Goal: Communication & Community: Share content

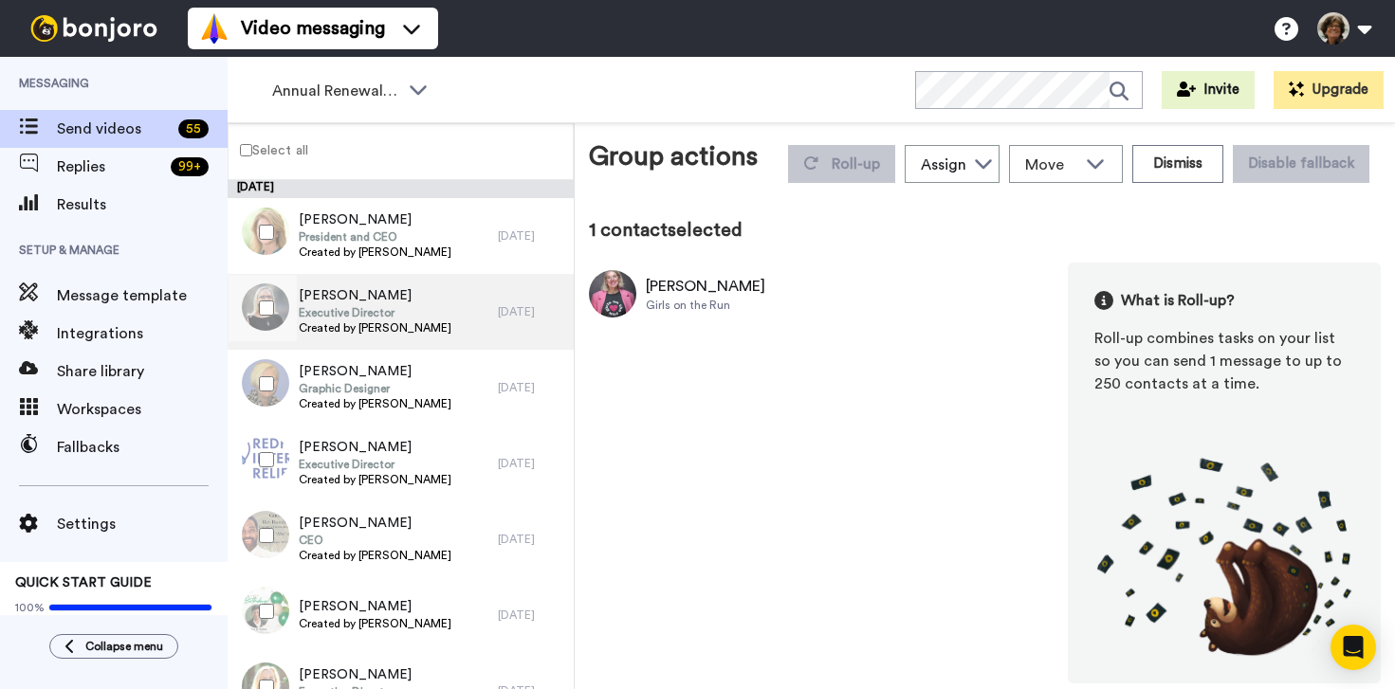
scroll to position [610, 0]
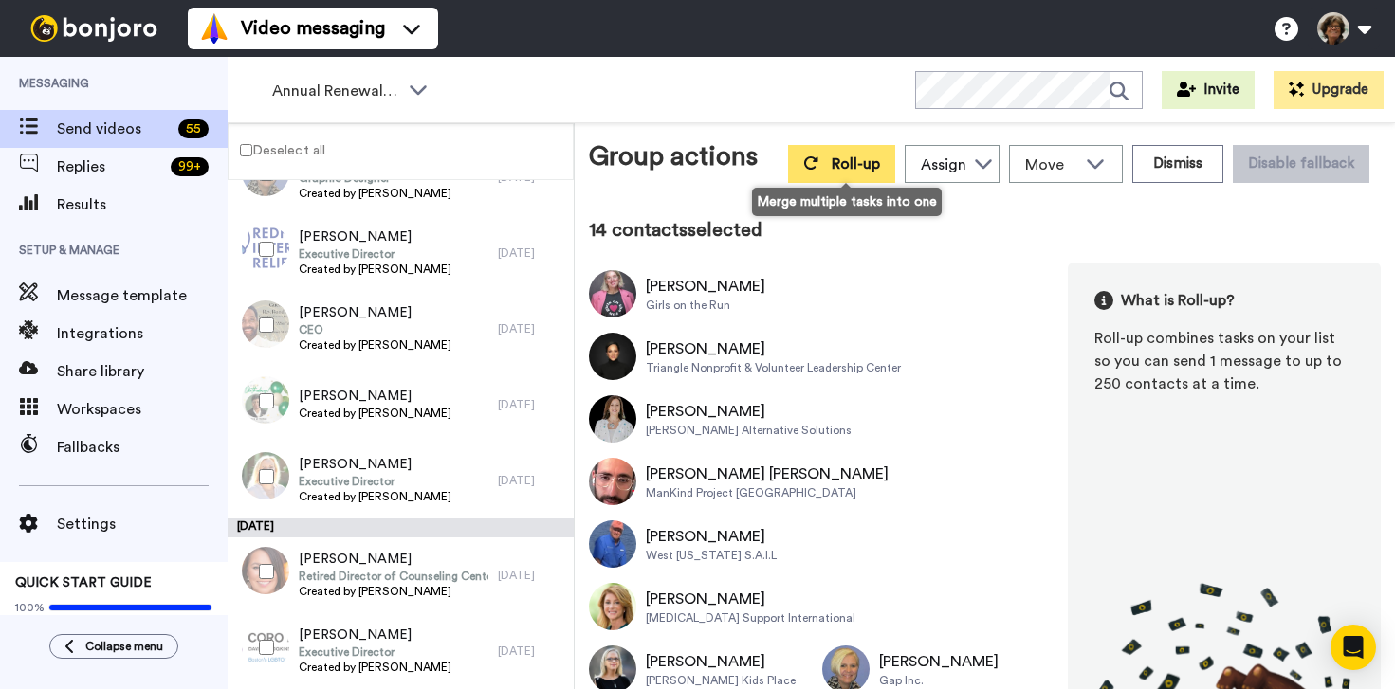
click at [845, 158] on span "Roll-up" at bounding box center [856, 163] width 48 height 15
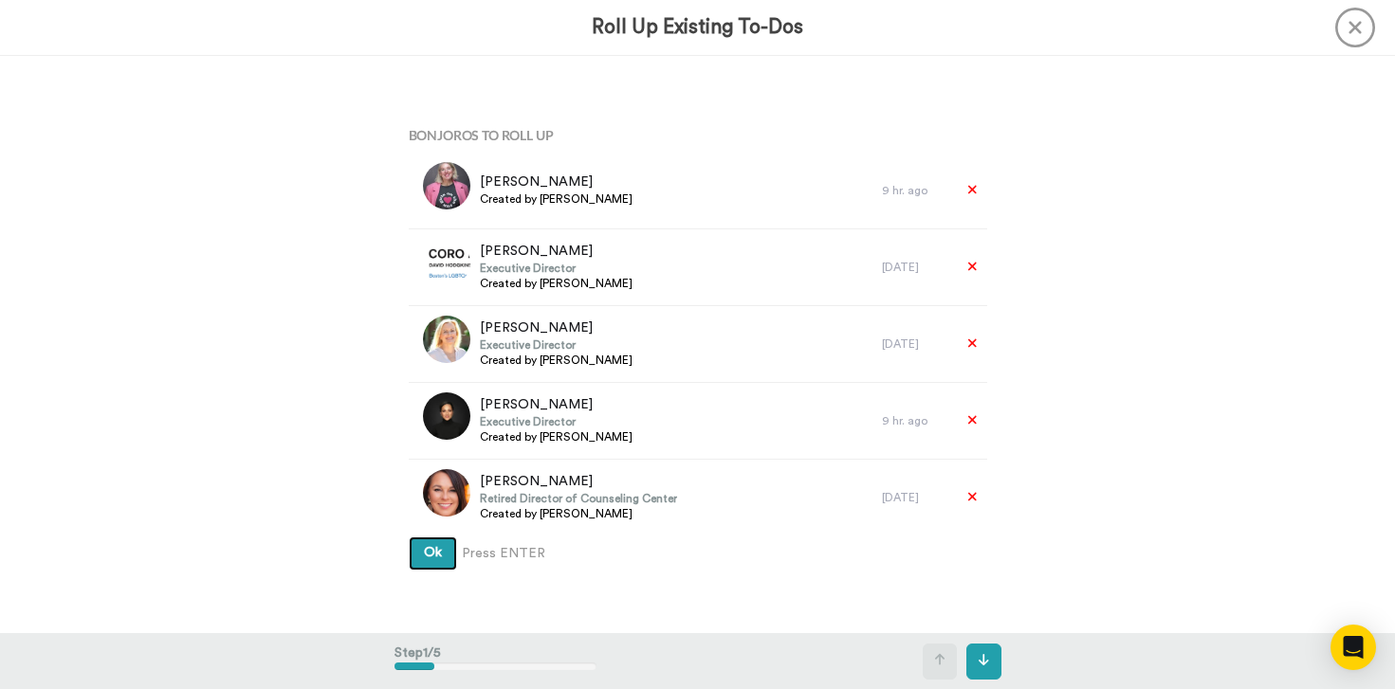
click at [409, 537] on button "Ok" at bounding box center [433, 554] width 48 height 34
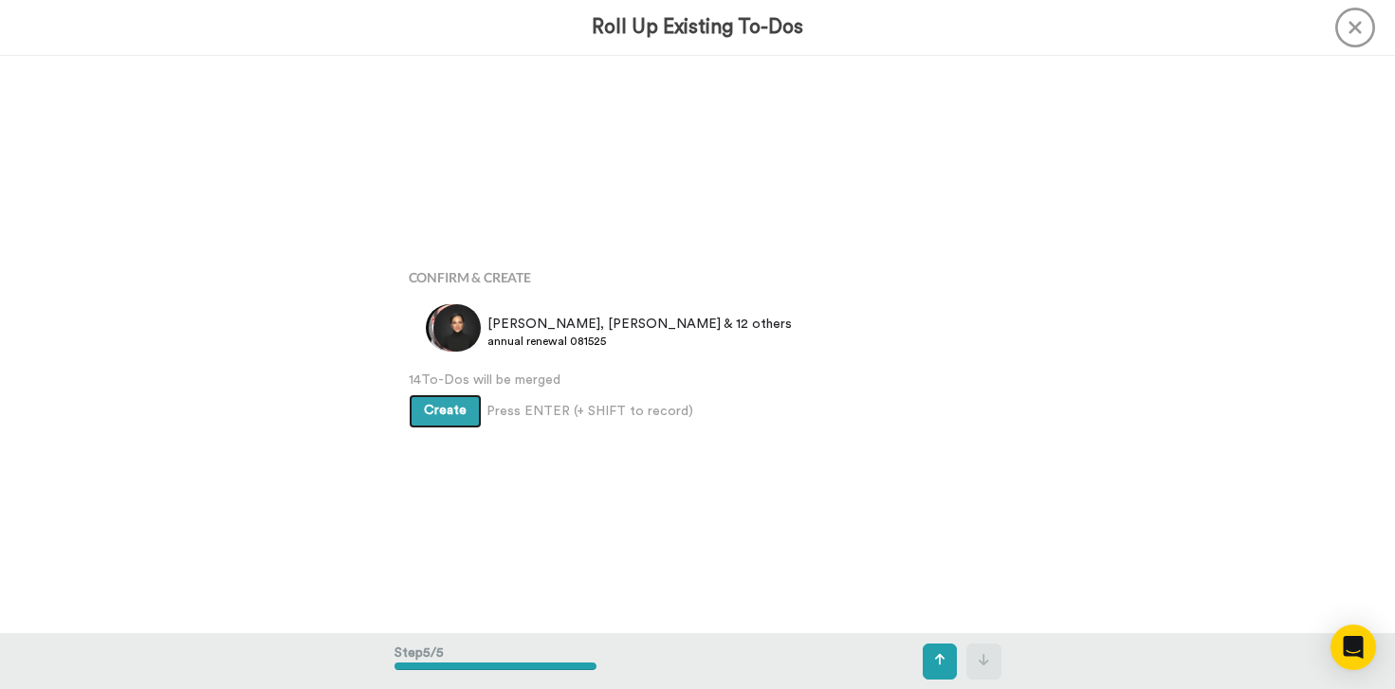
scroll to position [2312, 0]
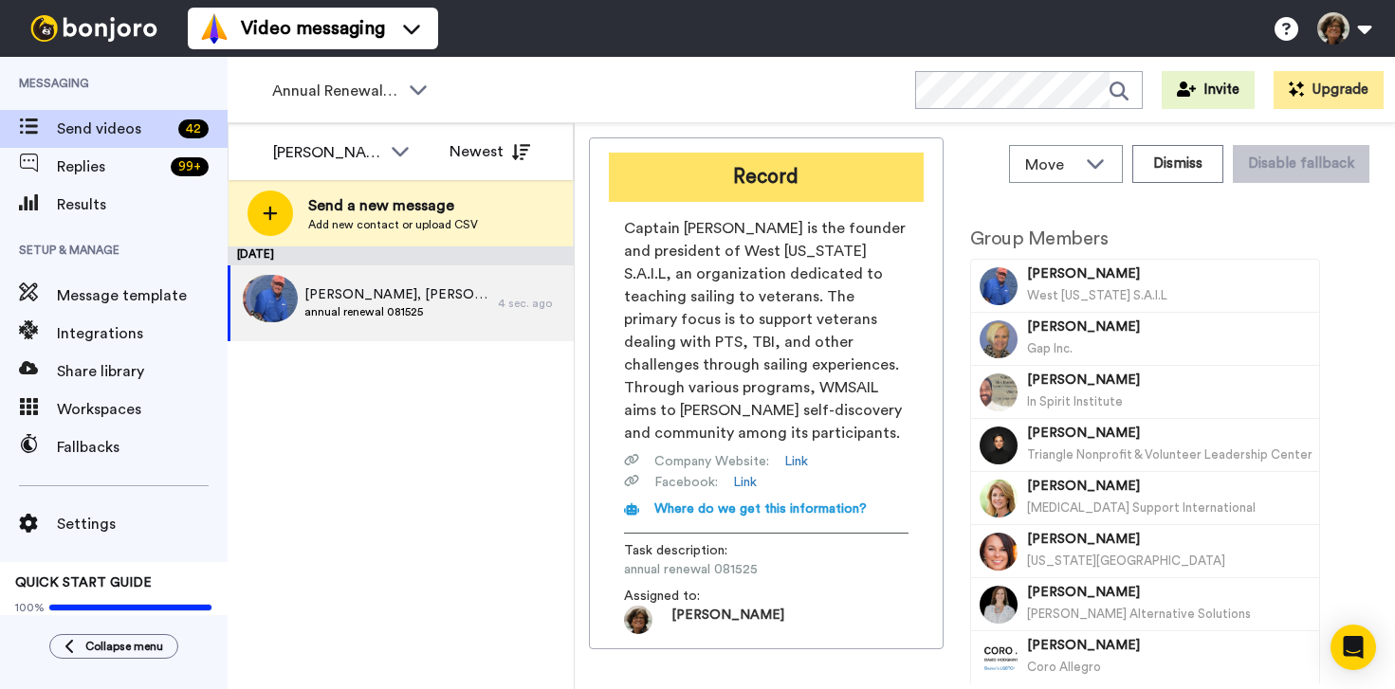
click at [805, 175] on button "Record" at bounding box center [766, 177] width 315 height 49
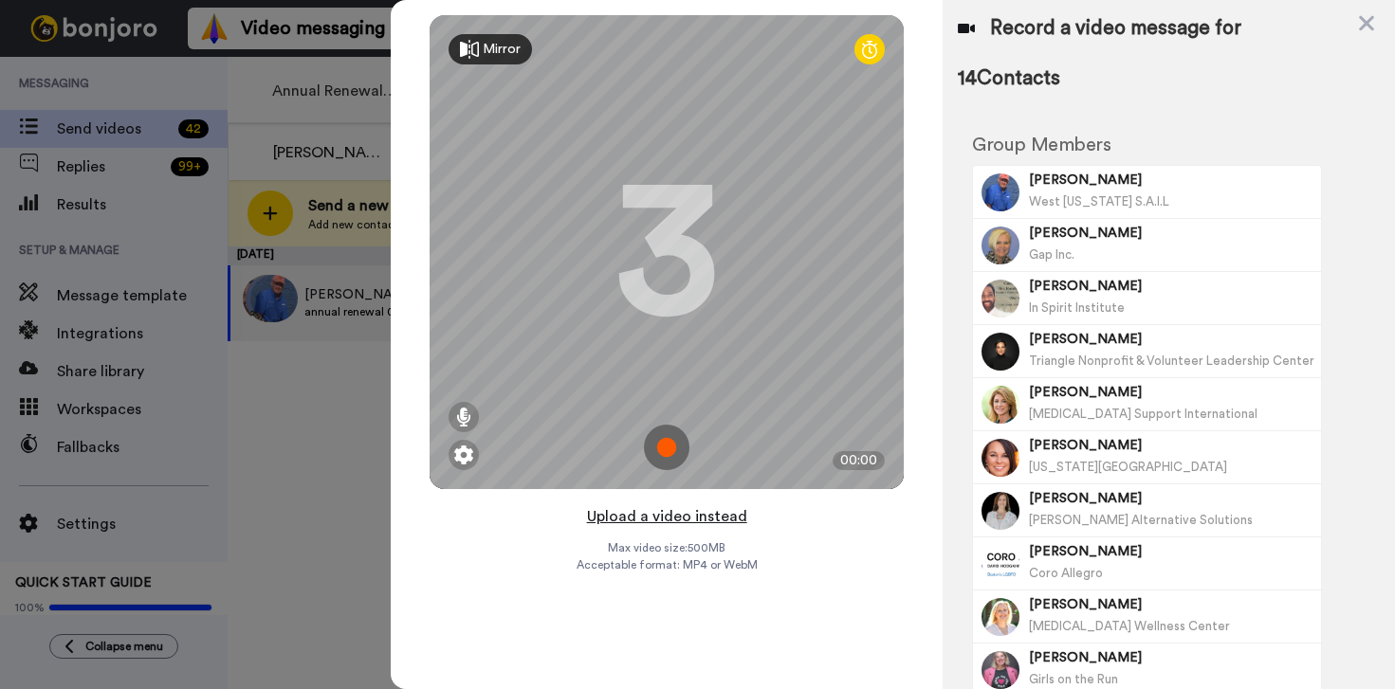
click at [690, 519] on button "Upload a video instead" at bounding box center [667, 516] width 172 height 25
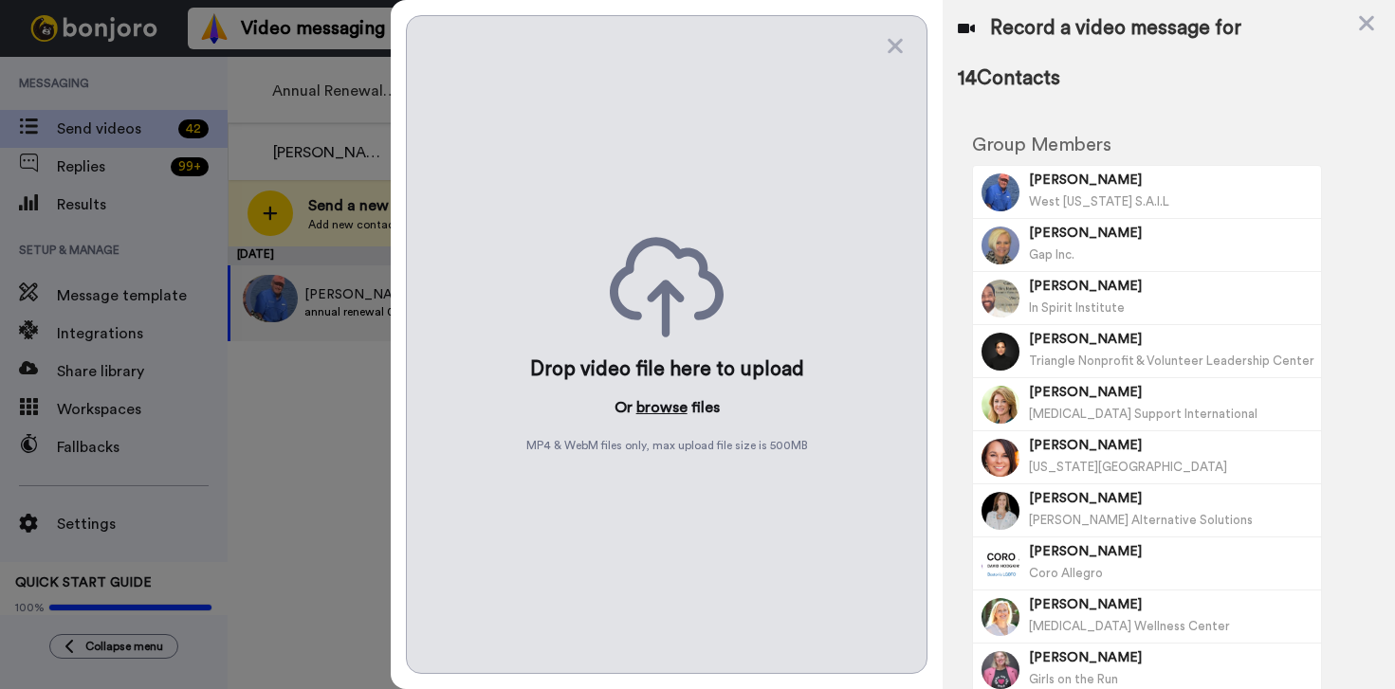
click at [653, 405] on button "browse" at bounding box center [661, 407] width 51 height 23
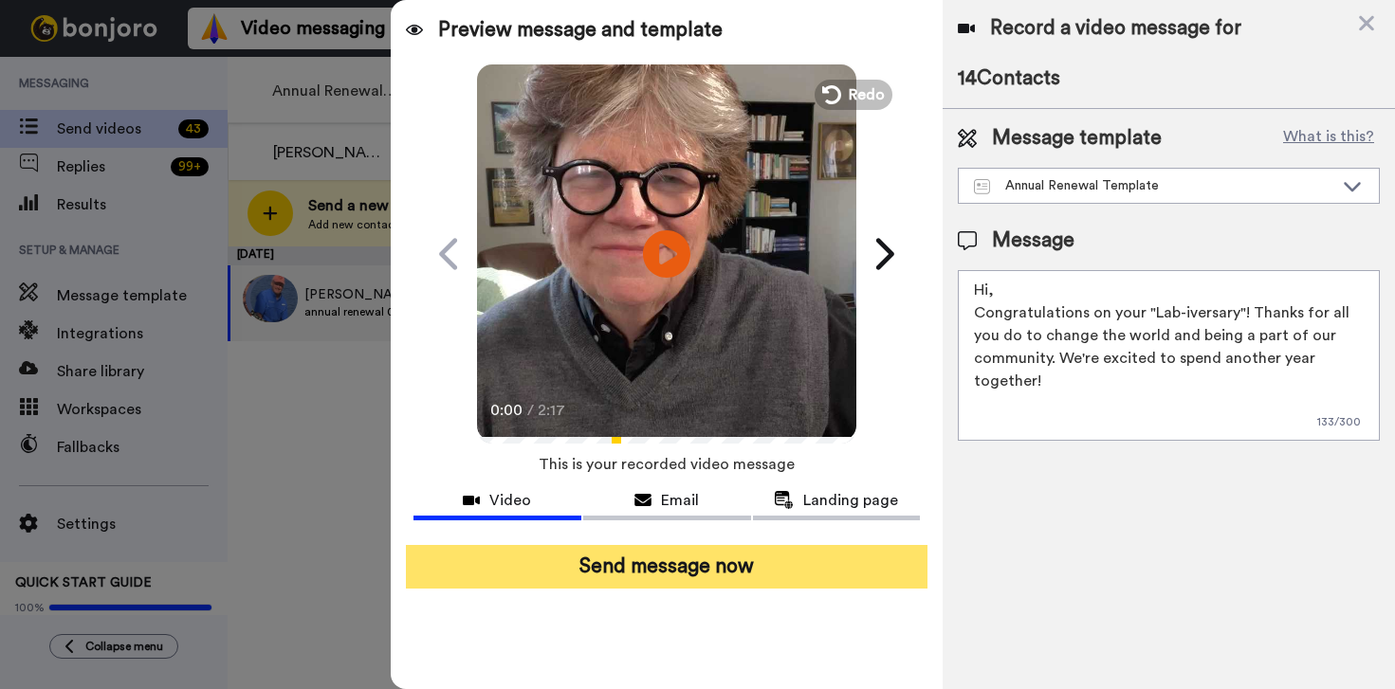
click at [624, 572] on button "Send message now" at bounding box center [667, 567] width 522 height 44
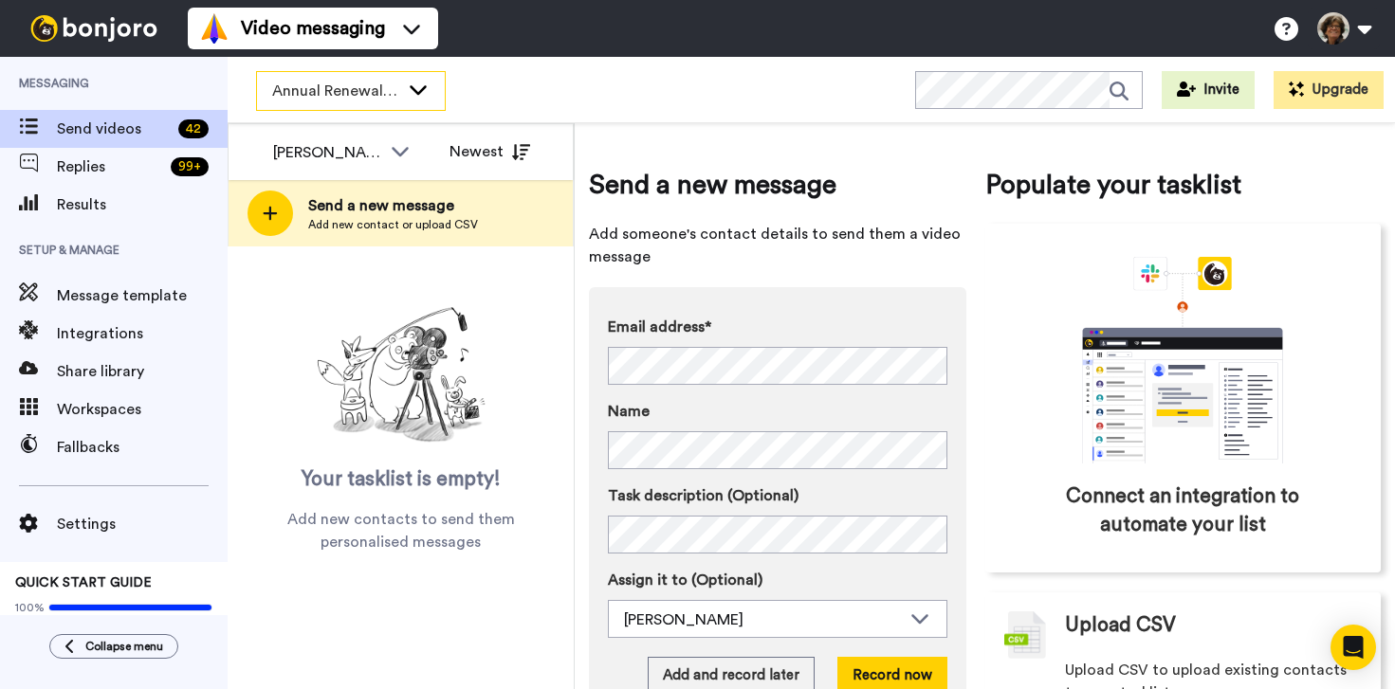
click at [415, 93] on icon at bounding box center [418, 89] width 23 height 19
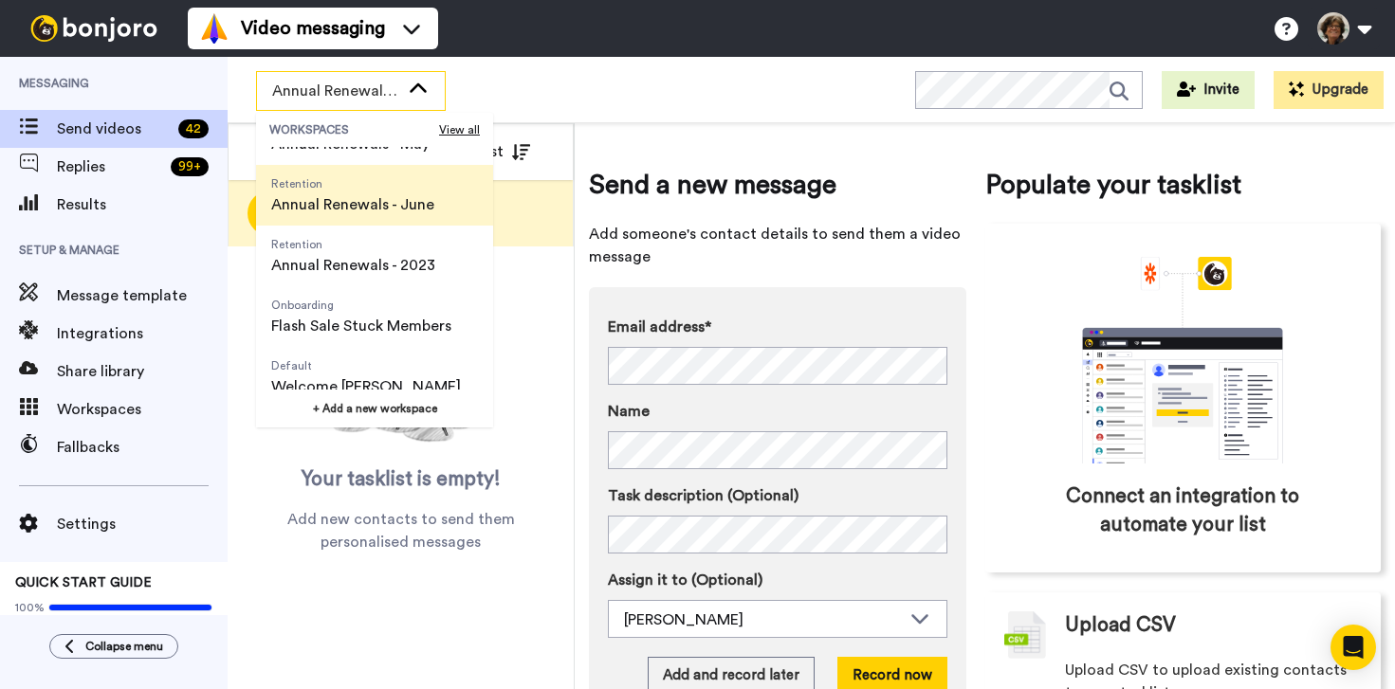
scroll to position [668, 0]
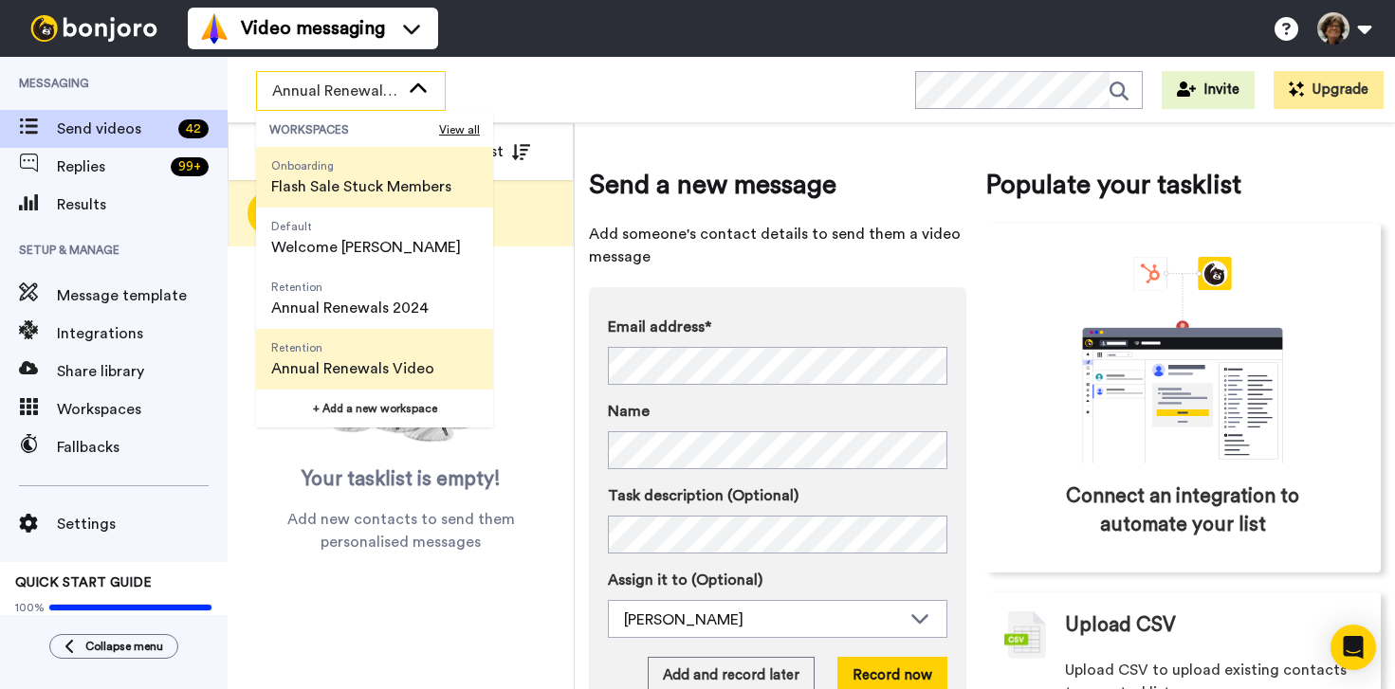
click at [337, 177] on span "Flash Sale Stuck Members" at bounding box center [361, 186] width 180 height 23
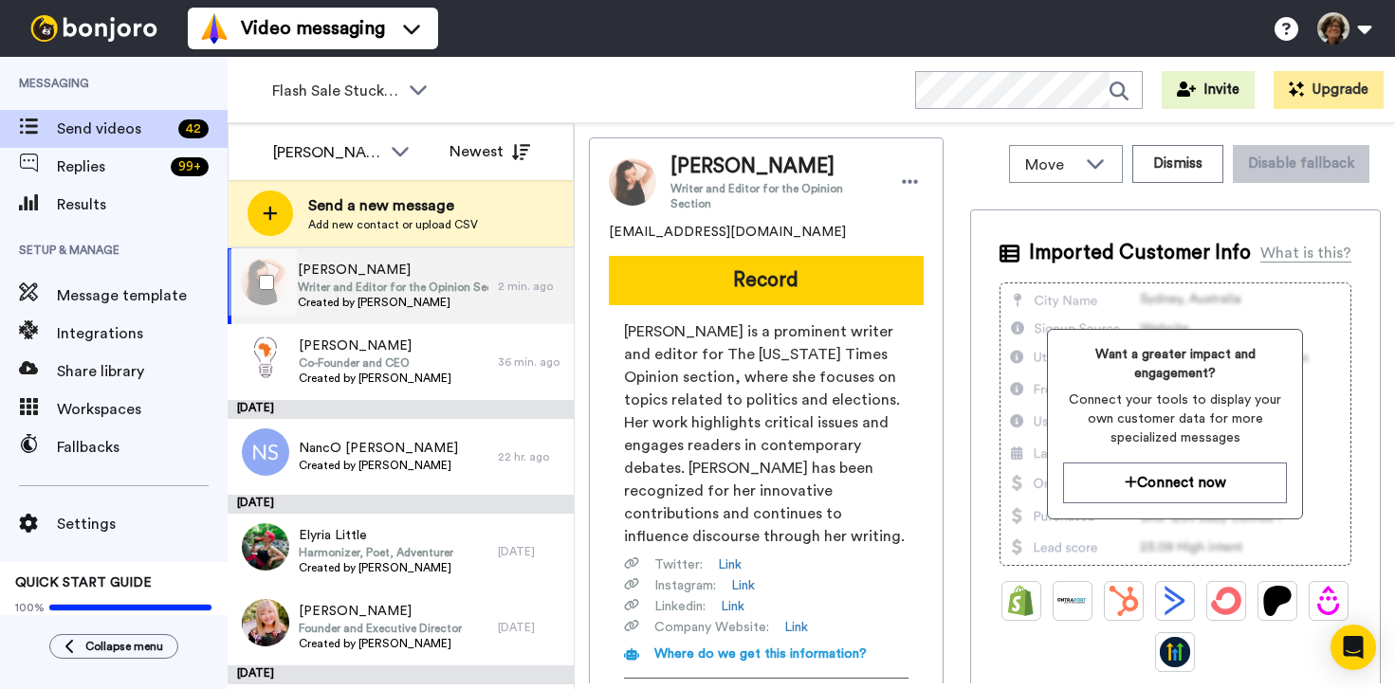
scroll to position [18, 0]
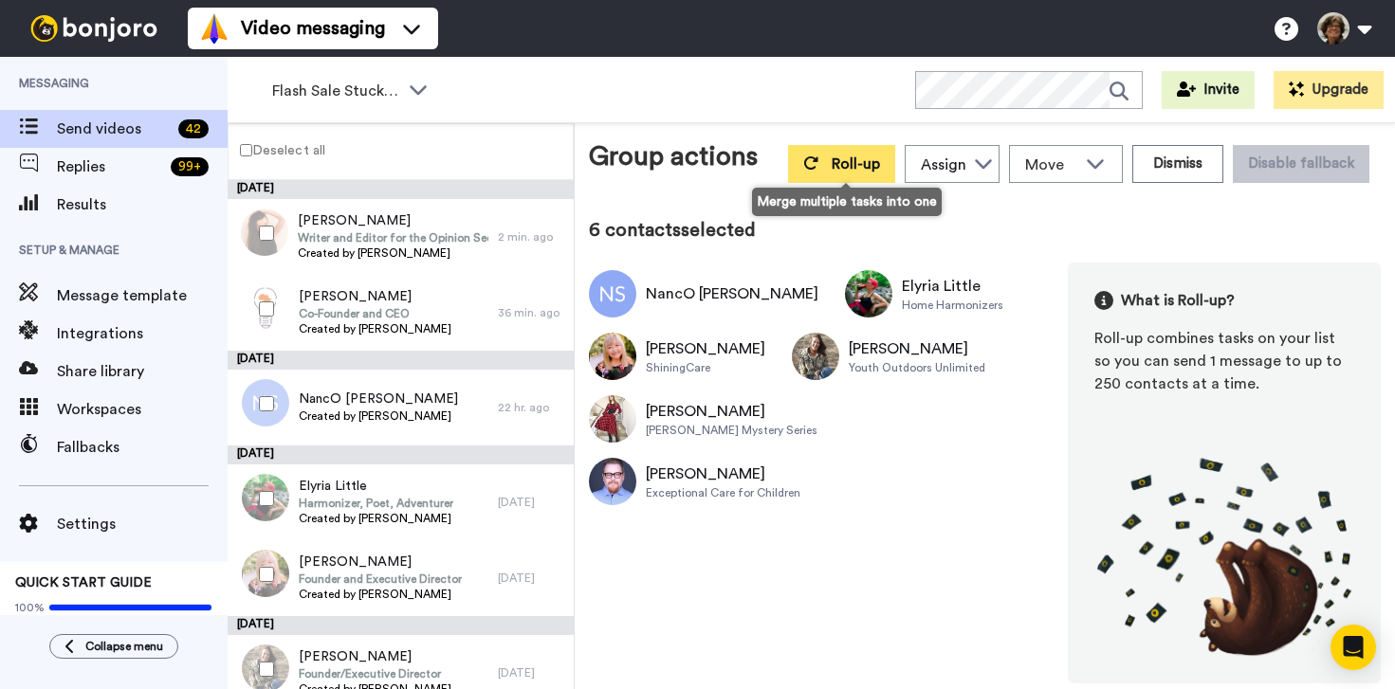
click at [838, 171] on span "Roll-up" at bounding box center [856, 163] width 48 height 15
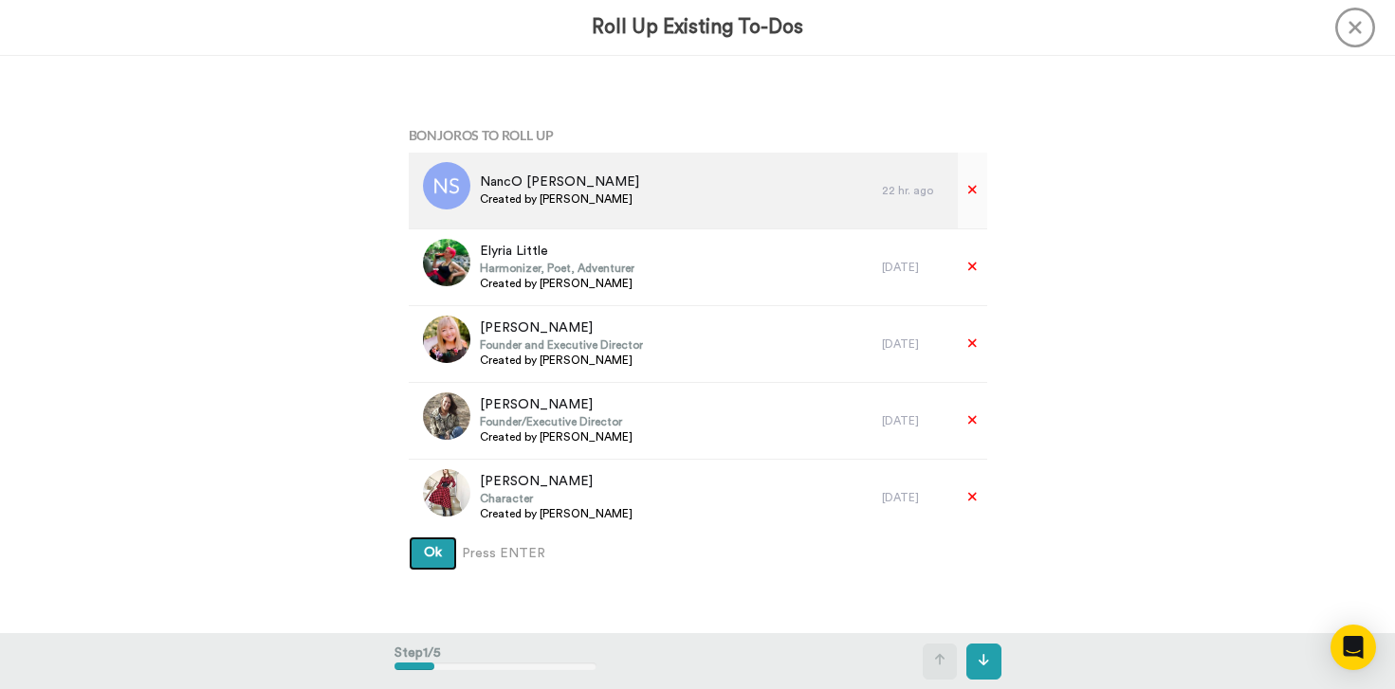
click at [409, 537] on button "Ok" at bounding box center [433, 554] width 48 height 34
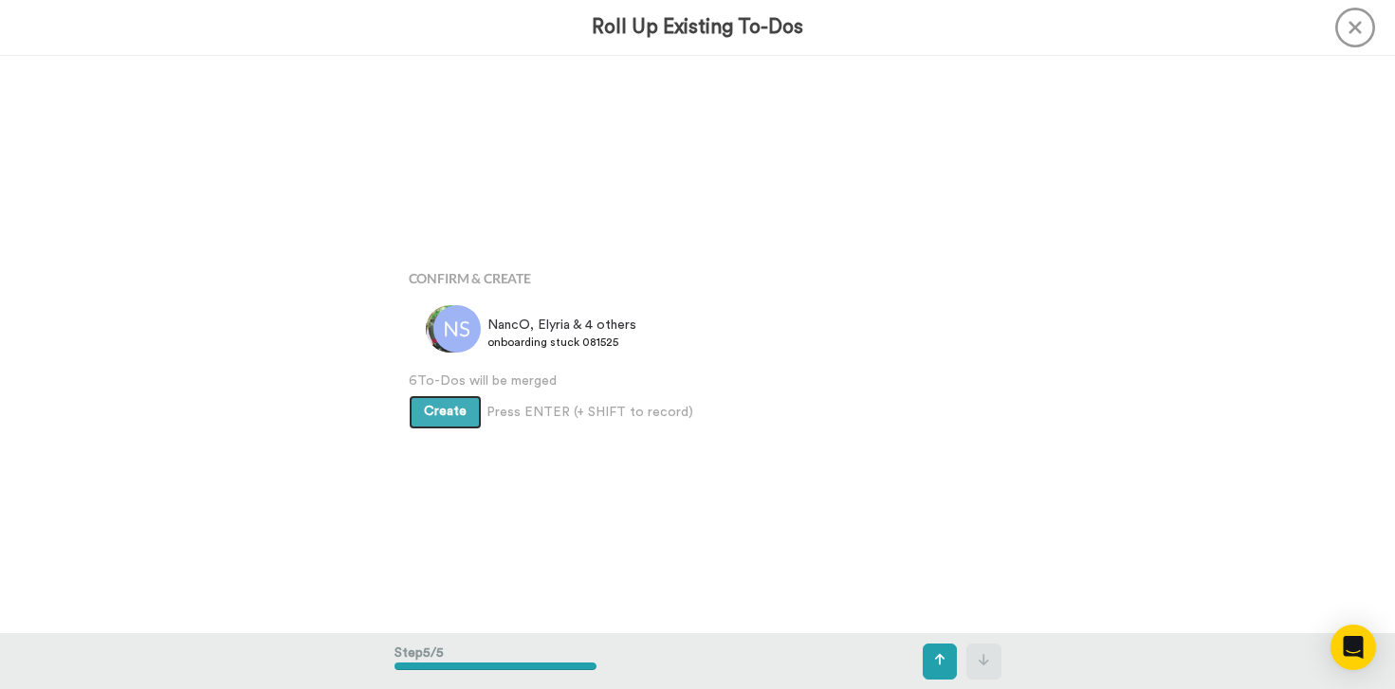
scroll to position [2312, 0]
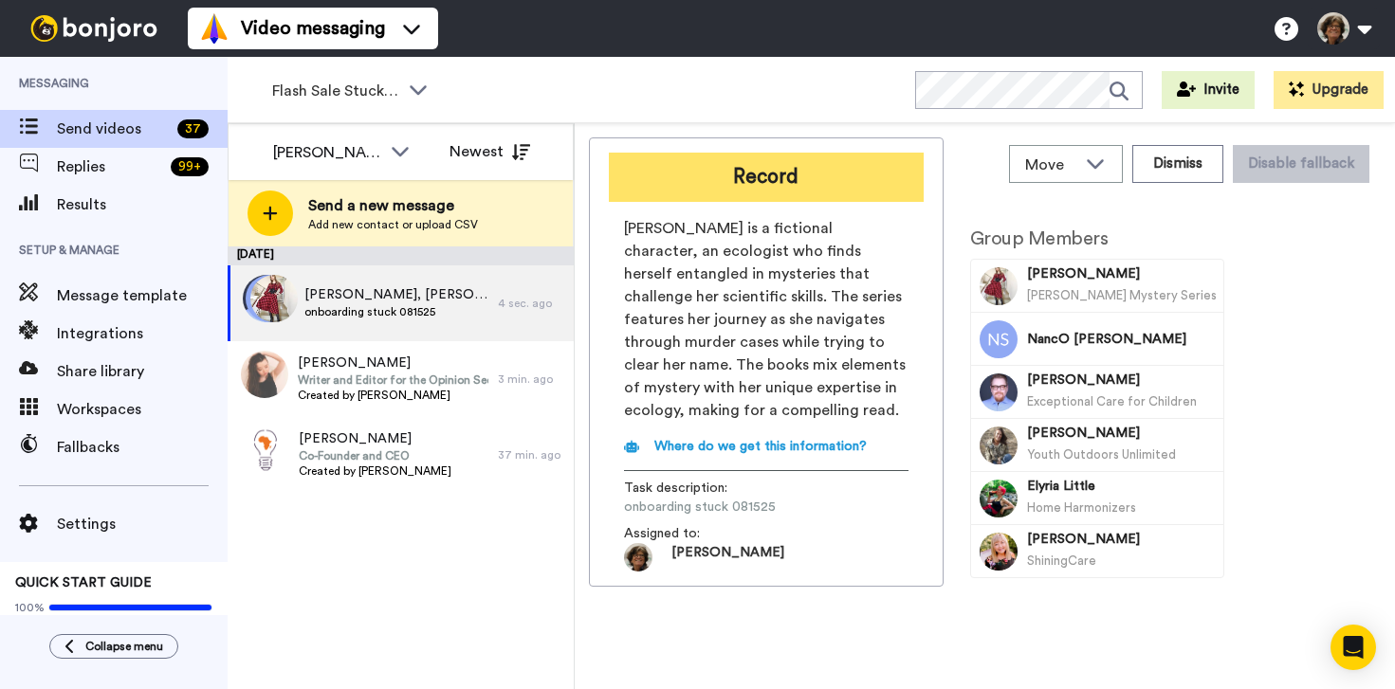
click at [759, 178] on button "Record" at bounding box center [766, 177] width 315 height 49
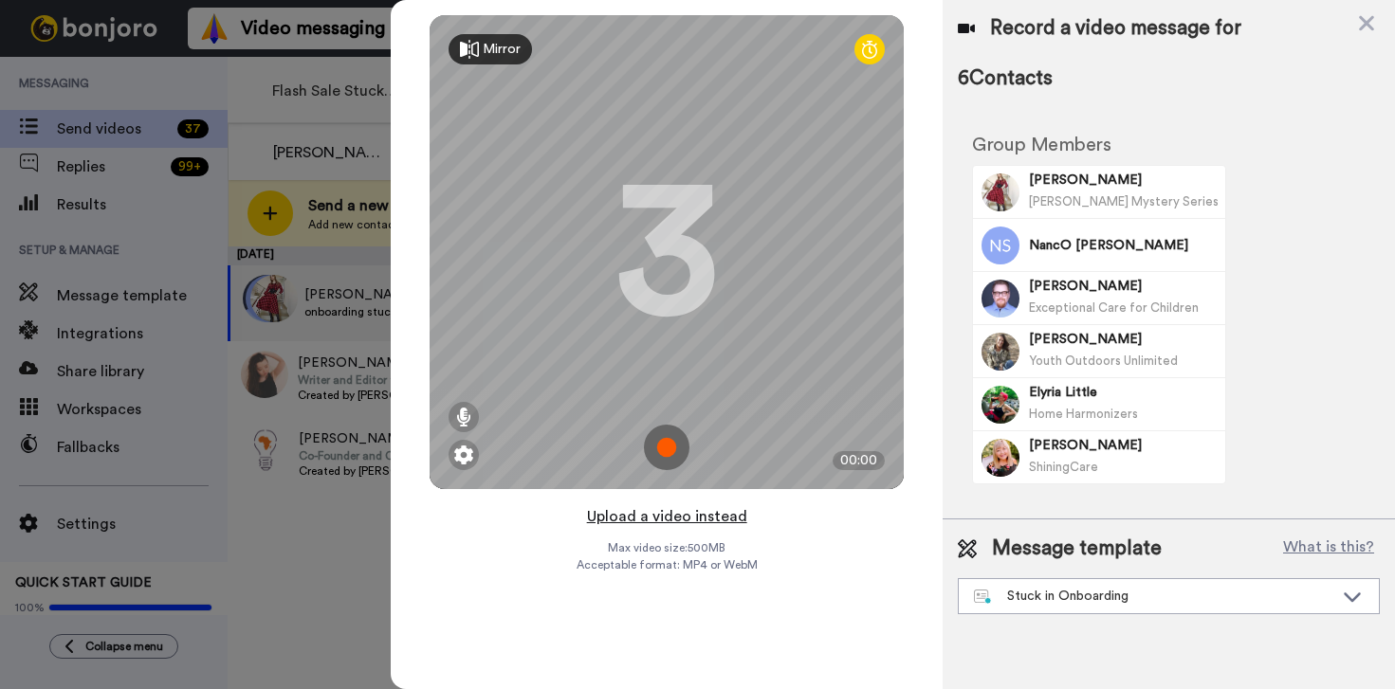
click at [645, 521] on button "Upload a video instead" at bounding box center [667, 516] width 172 height 25
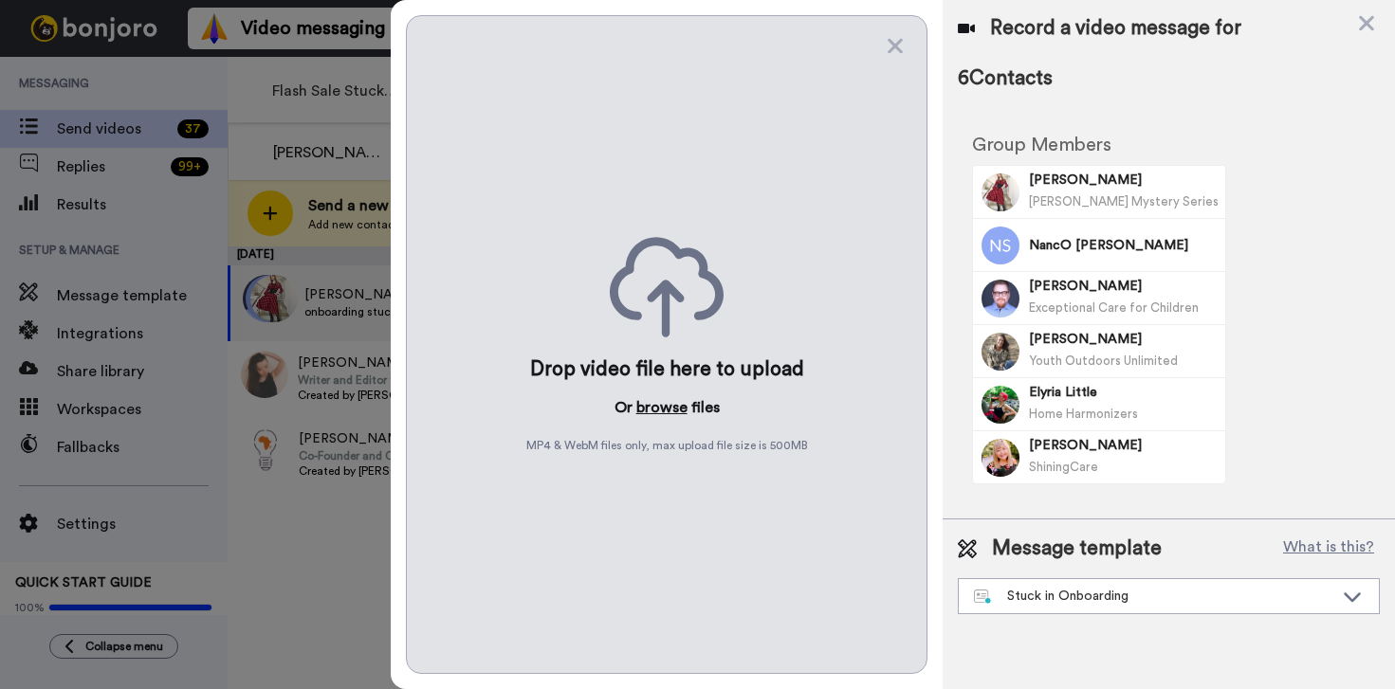
click at [654, 408] on button "browse" at bounding box center [661, 407] width 51 height 23
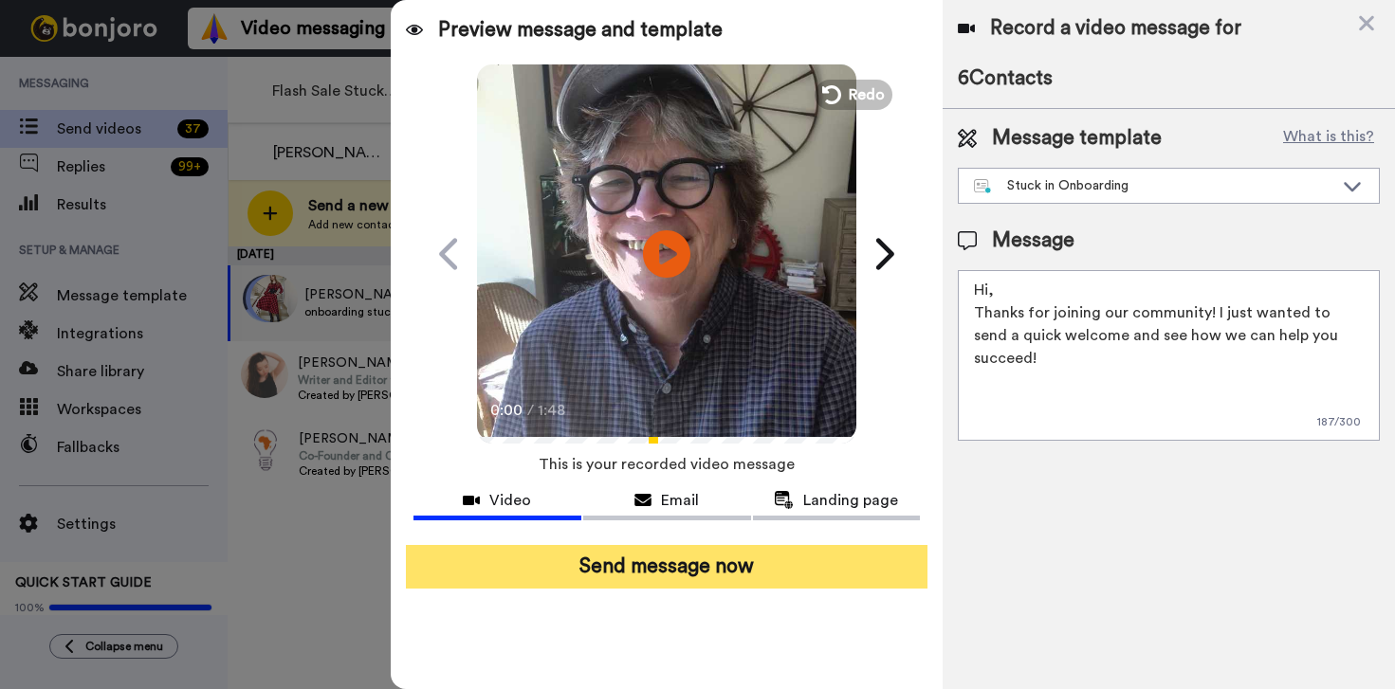
click at [718, 561] on button "Send message now" at bounding box center [667, 567] width 522 height 44
